Goal: Navigation & Orientation: Find specific page/section

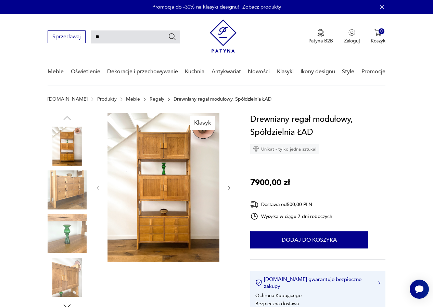
type input "*"
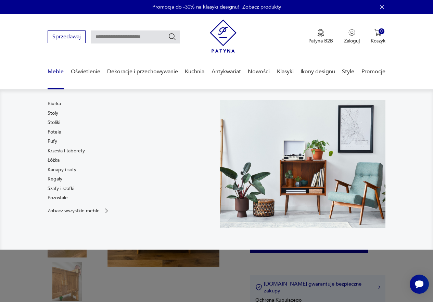
click at [52, 177] on link "Regały" at bounding box center [55, 179] width 15 height 7
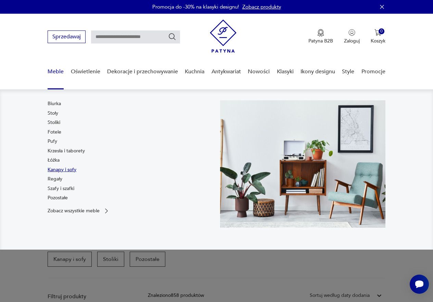
click at [51, 170] on link "Kanapy i sofy" at bounding box center [62, 169] width 29 height 7
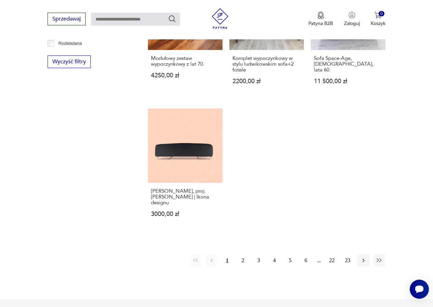
scroll to position [901, 0]
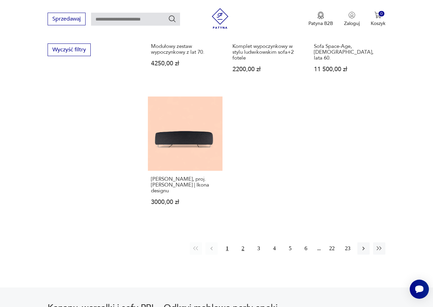
click at [243, 242] on button "2" at bounding box center [243, 248] width 12 height 12
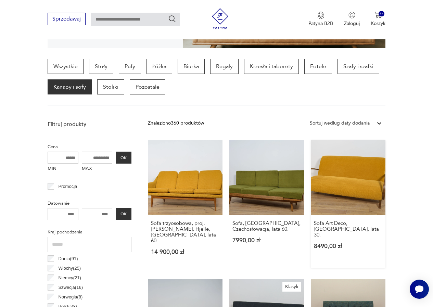
scroll to position [79, 0]
